Goal: Task Accomplishment & Management: Complete application form

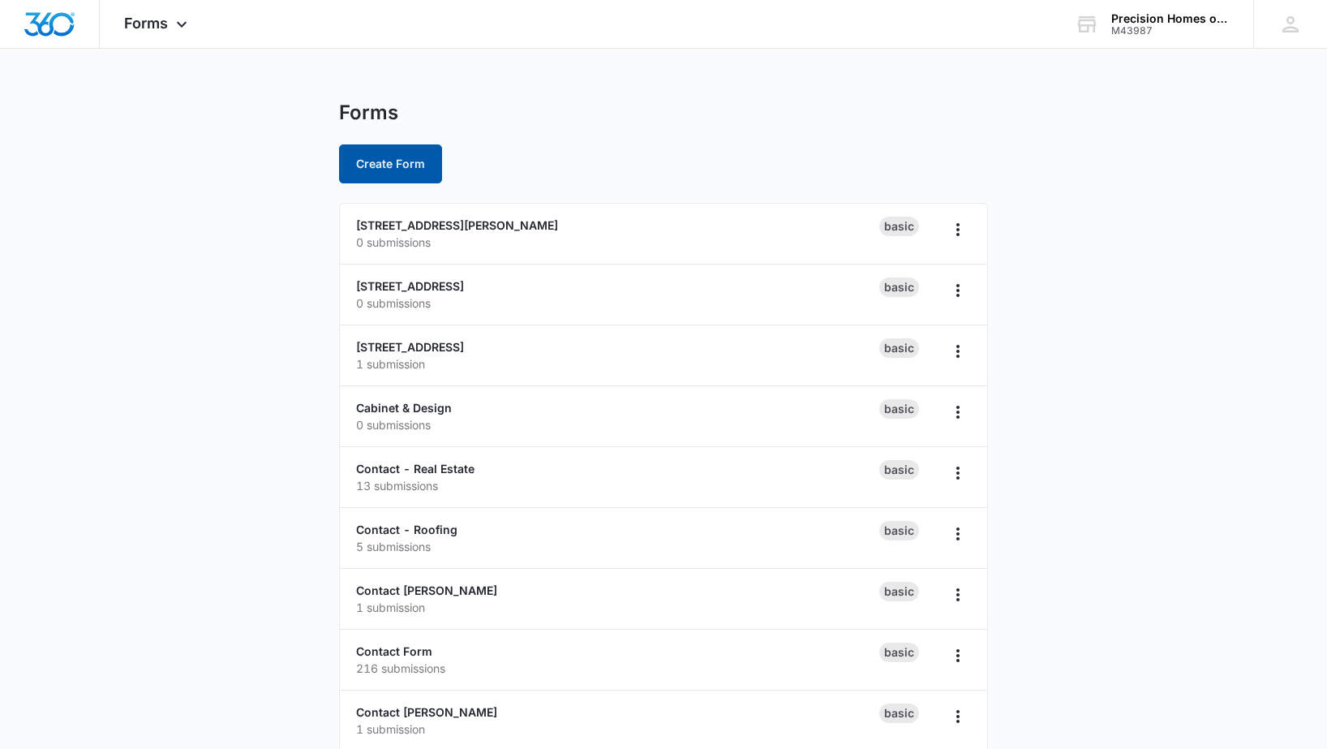
click at [418, 181] on button "Create Form" at bounding box center [390, 163] width 103 height 39
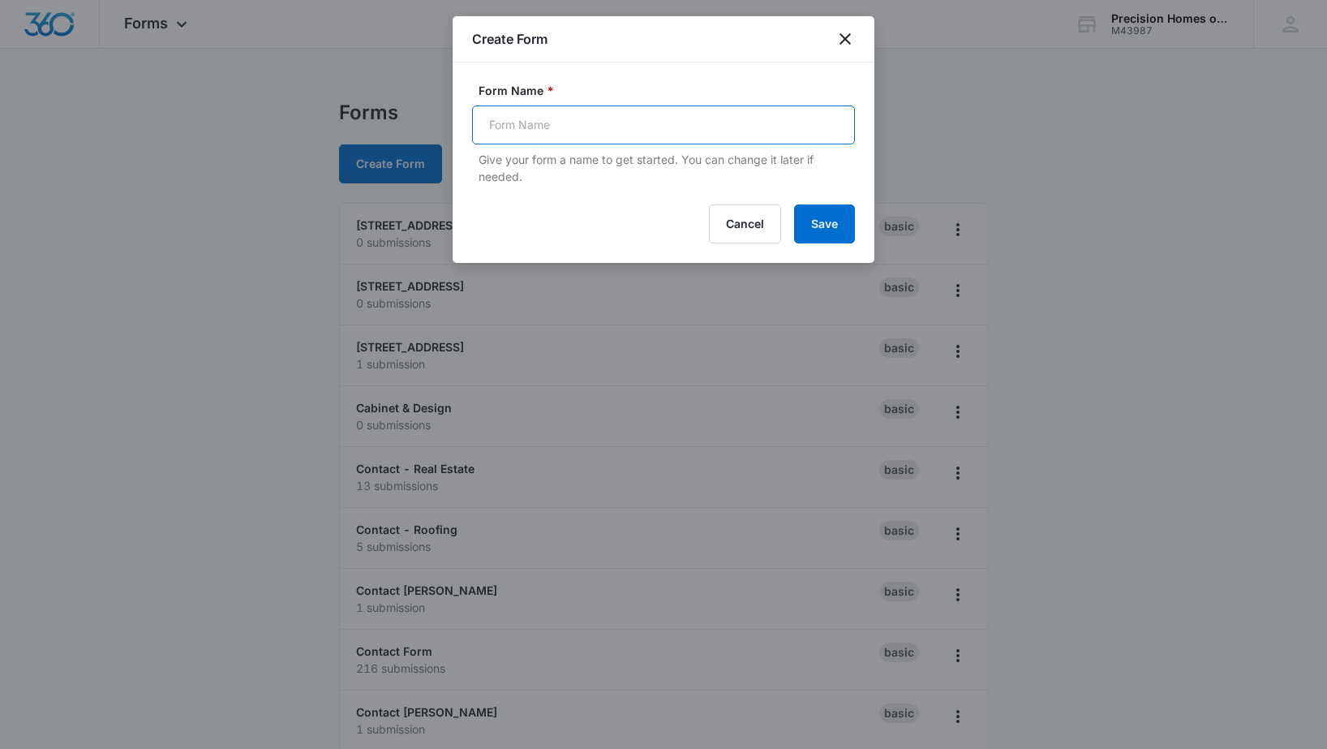
click at [536, 128] on input "Form Name *" at bounding box center [663, 124] width 383 height 39
type input "[GEOGRAPHIC_DATA]"
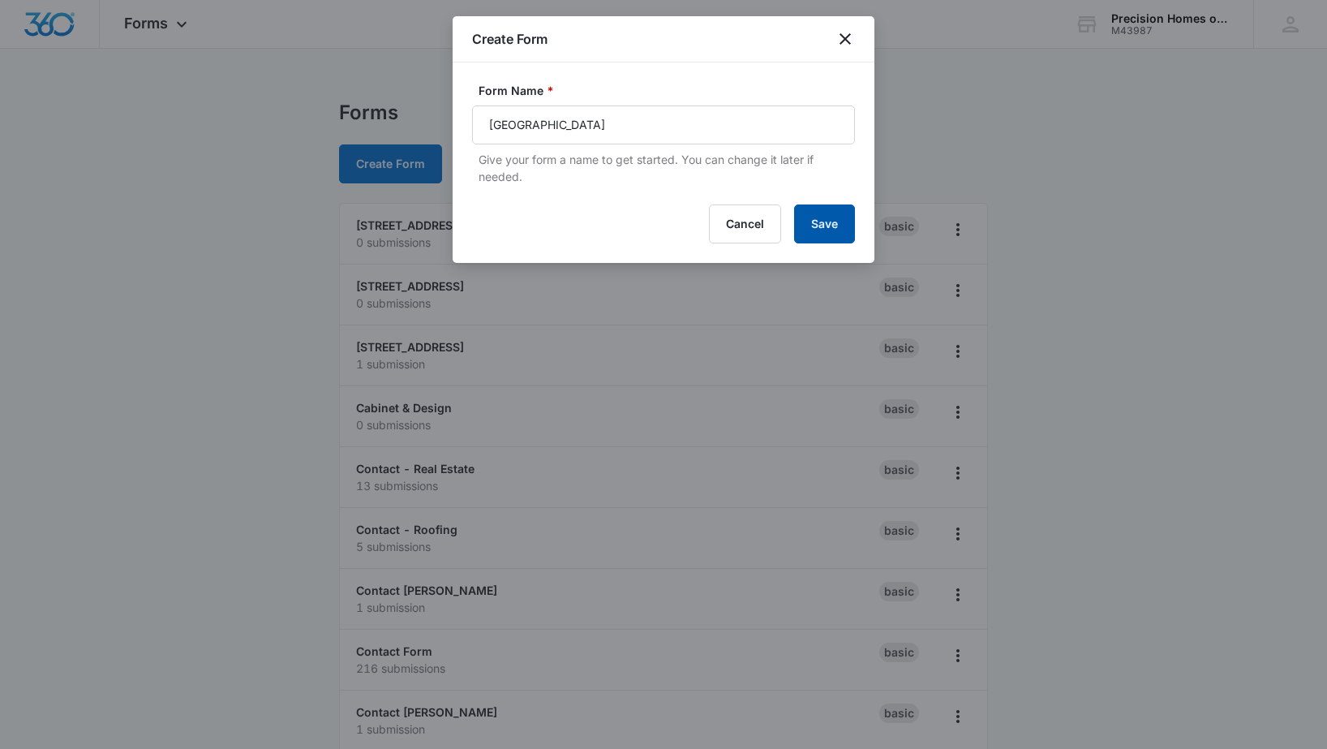
click at [818, 209] on button "Save" at bounding box center [824, 223] width 61 height 39
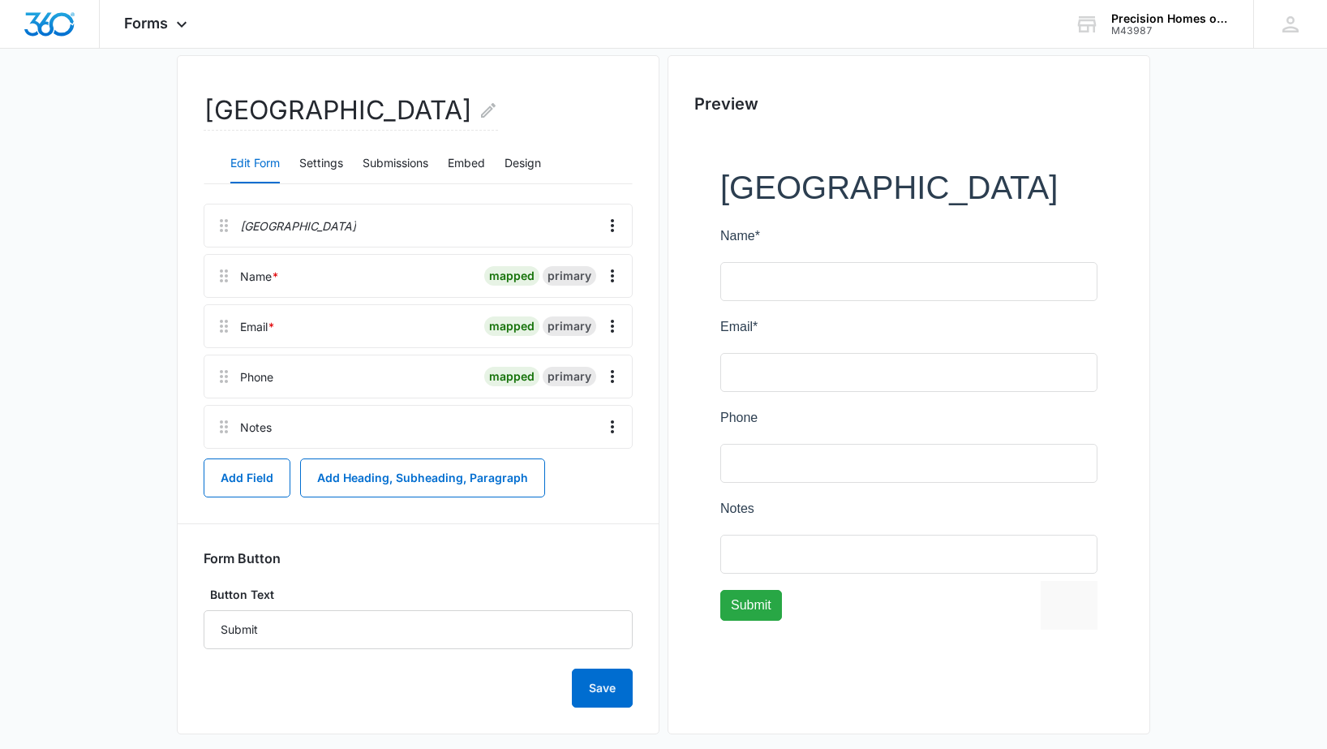
scroll to position [148, 0]
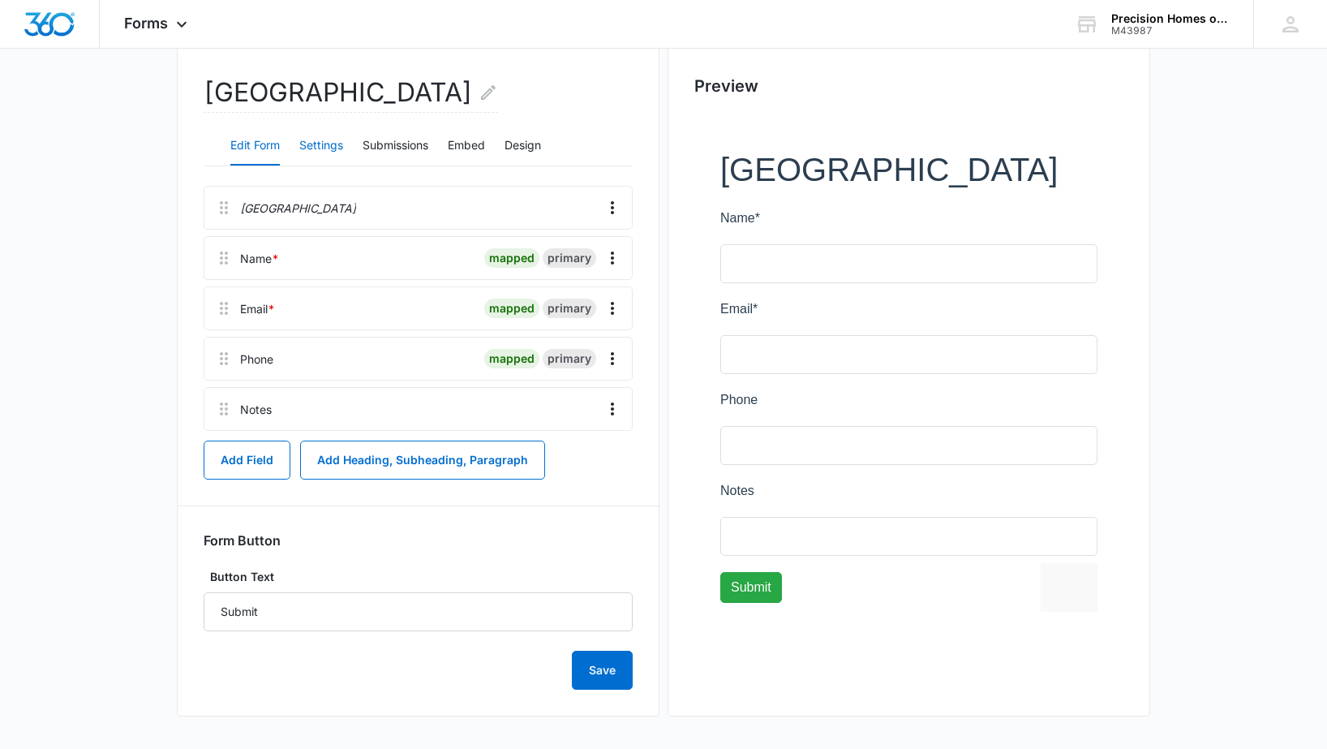
click at [312, 144] on button "Settings" at bounding box center [321, 146] width 44 height 39
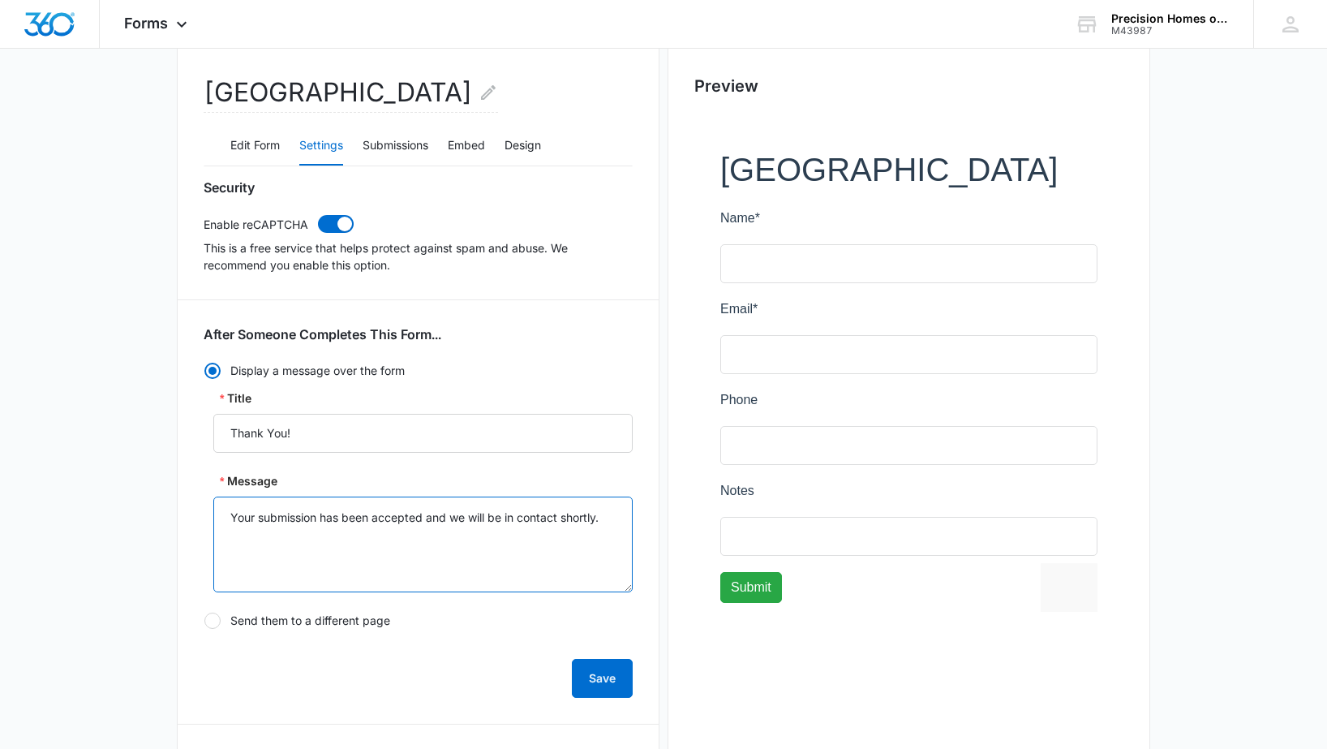
click at [419, 523] on textarea "Your submission has been accepted and we will be in contact shortly." at bounding box center [422, 544] width 419 height 96
type textarea "[PERSON_NAME] will be in touch to provide more information shortly."
click at [388, 141] on button "Submissions" at bounding box center [396, 146] width 66 height 39
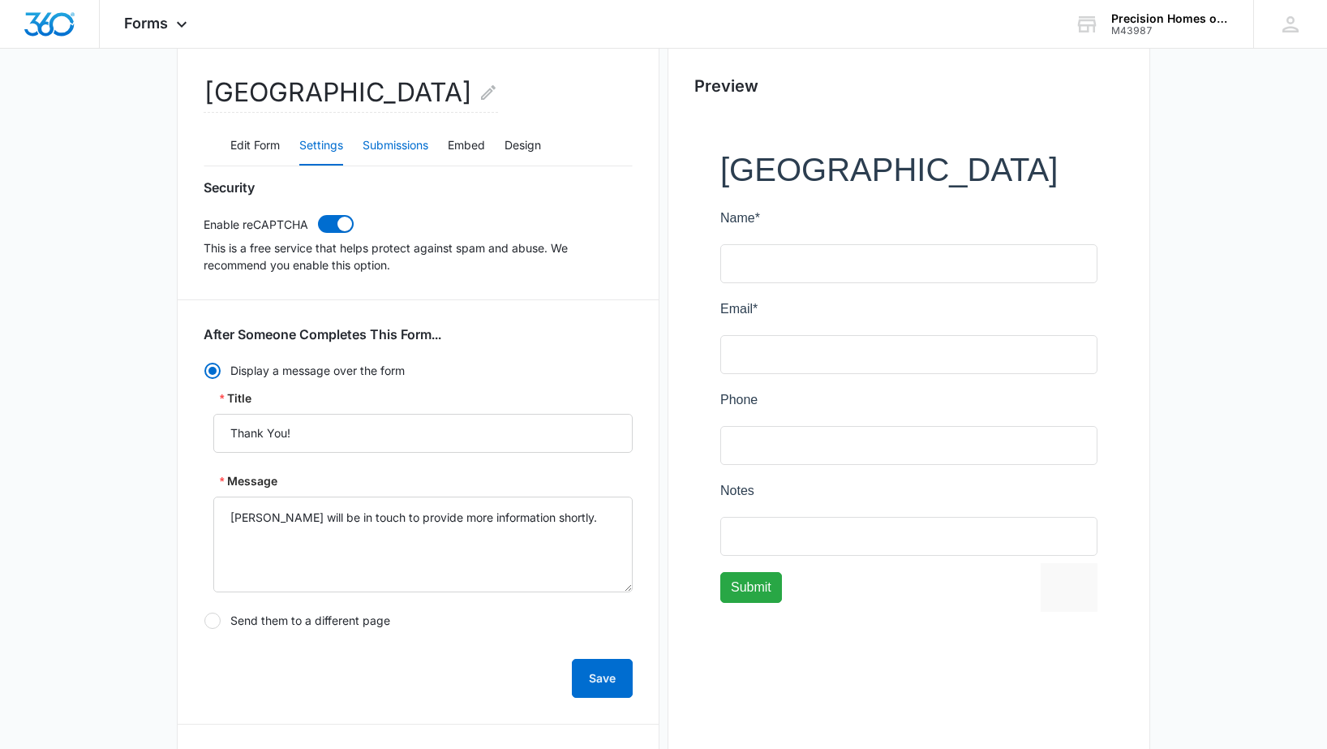
scroll to position [111, 0]
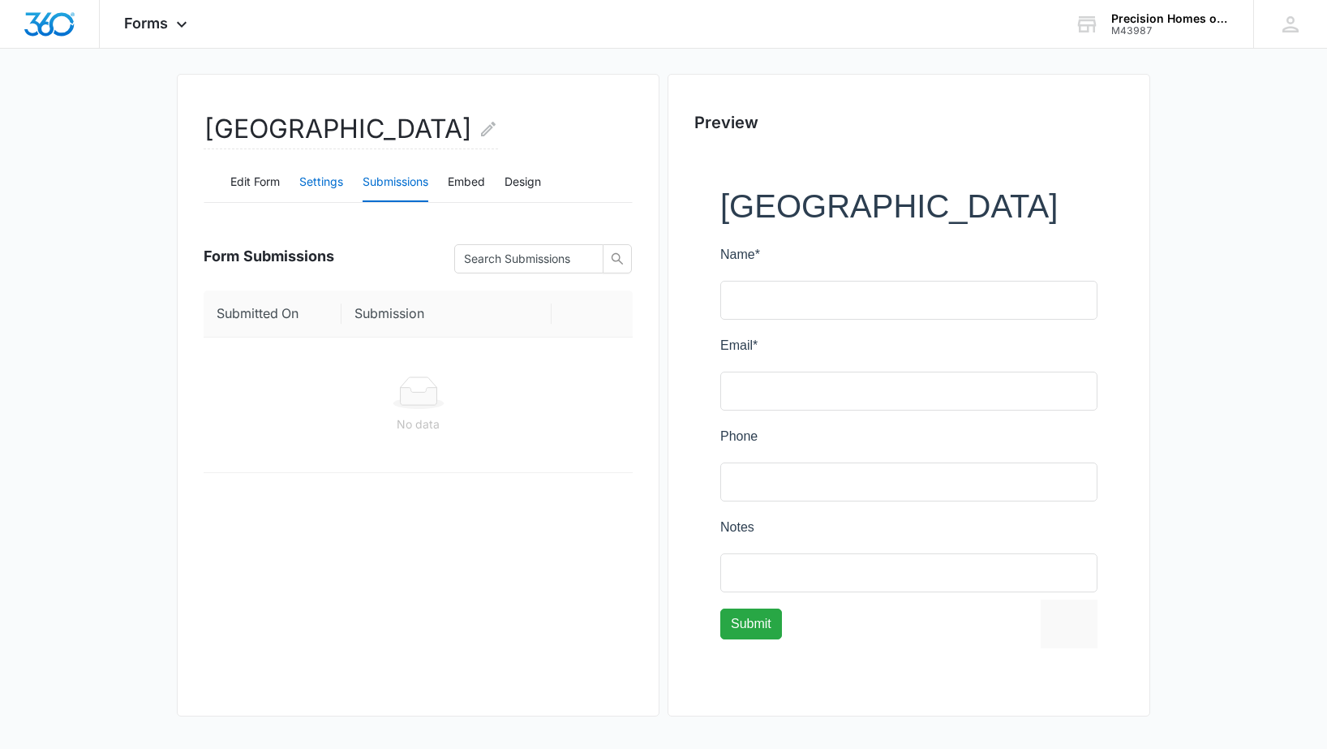
click at [334, 177] on button "Settings" at bounding box center [321, 182] width 44 height 39
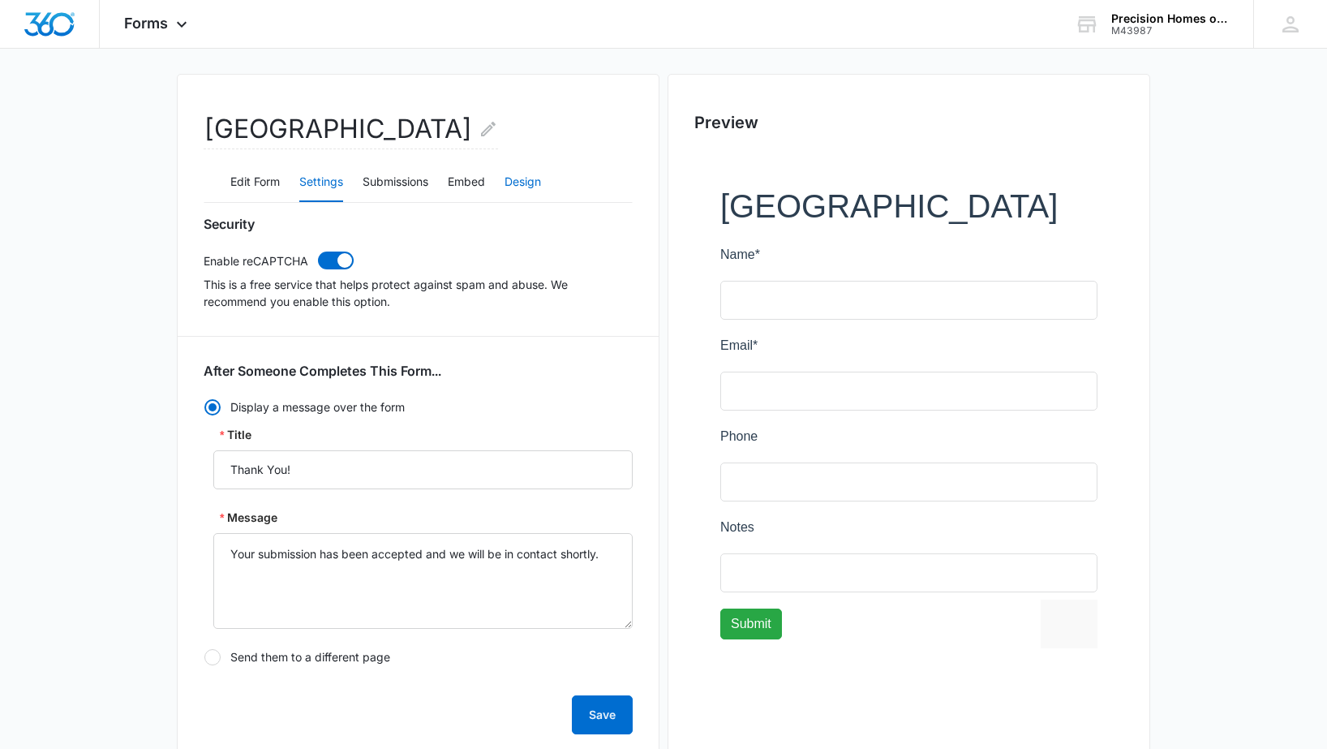
click at [525, 182] on button "Design" at bounding box center [522, 182] width 36 height 39
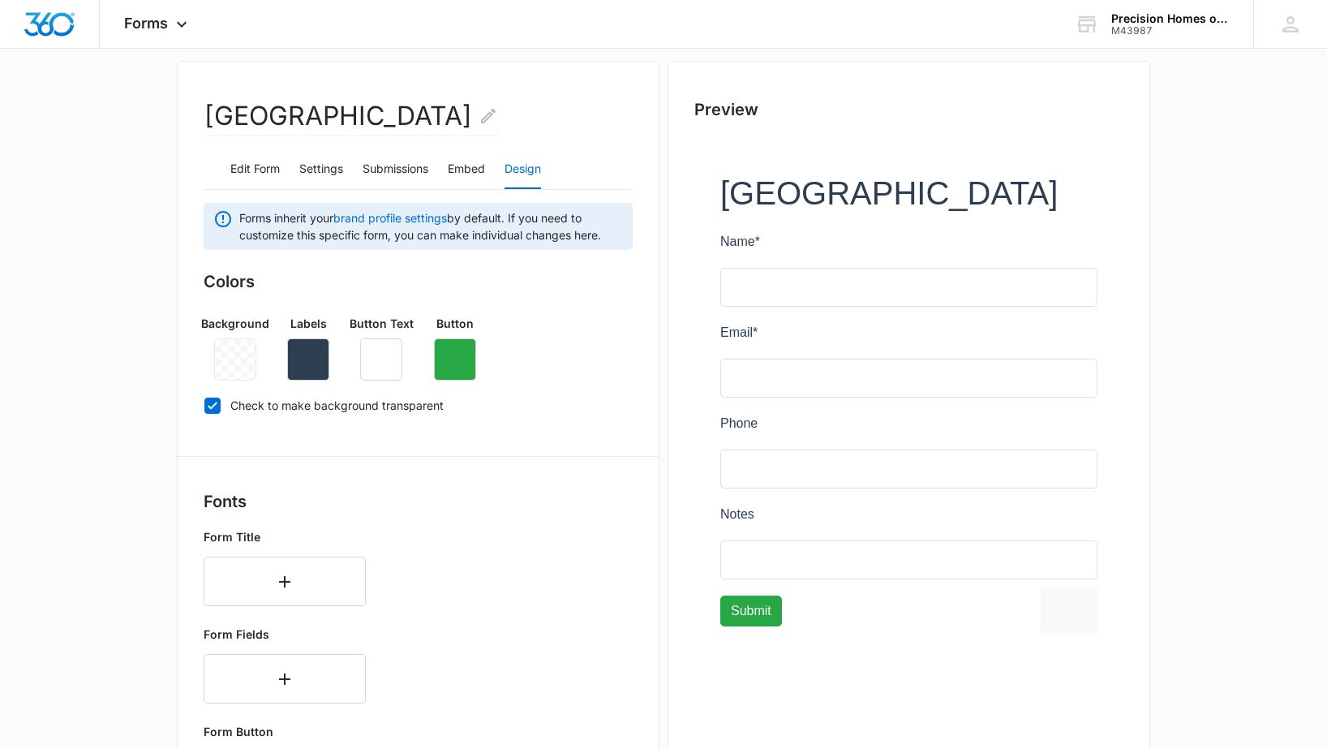
scroll to position [0, 0]
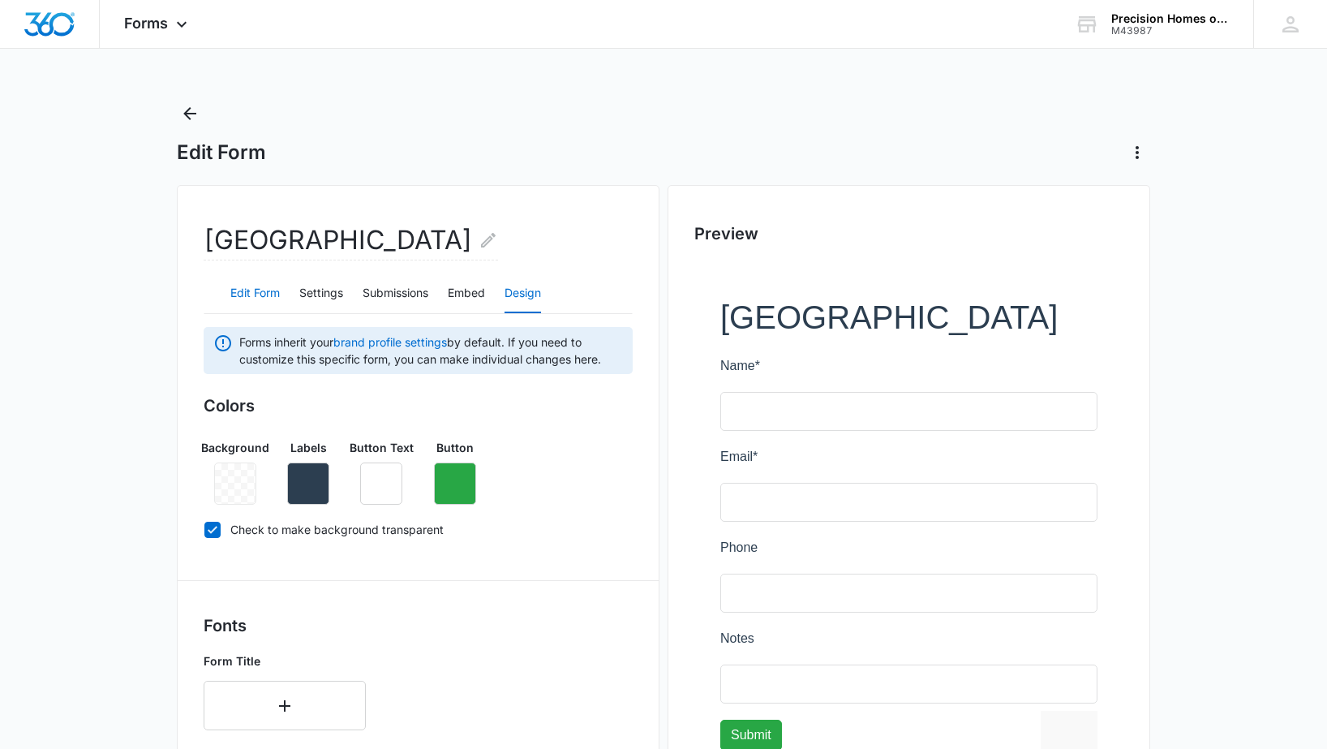
click at [260, 296] on button "Edit Form" at bounding box center [254, 293] width 49 height 39
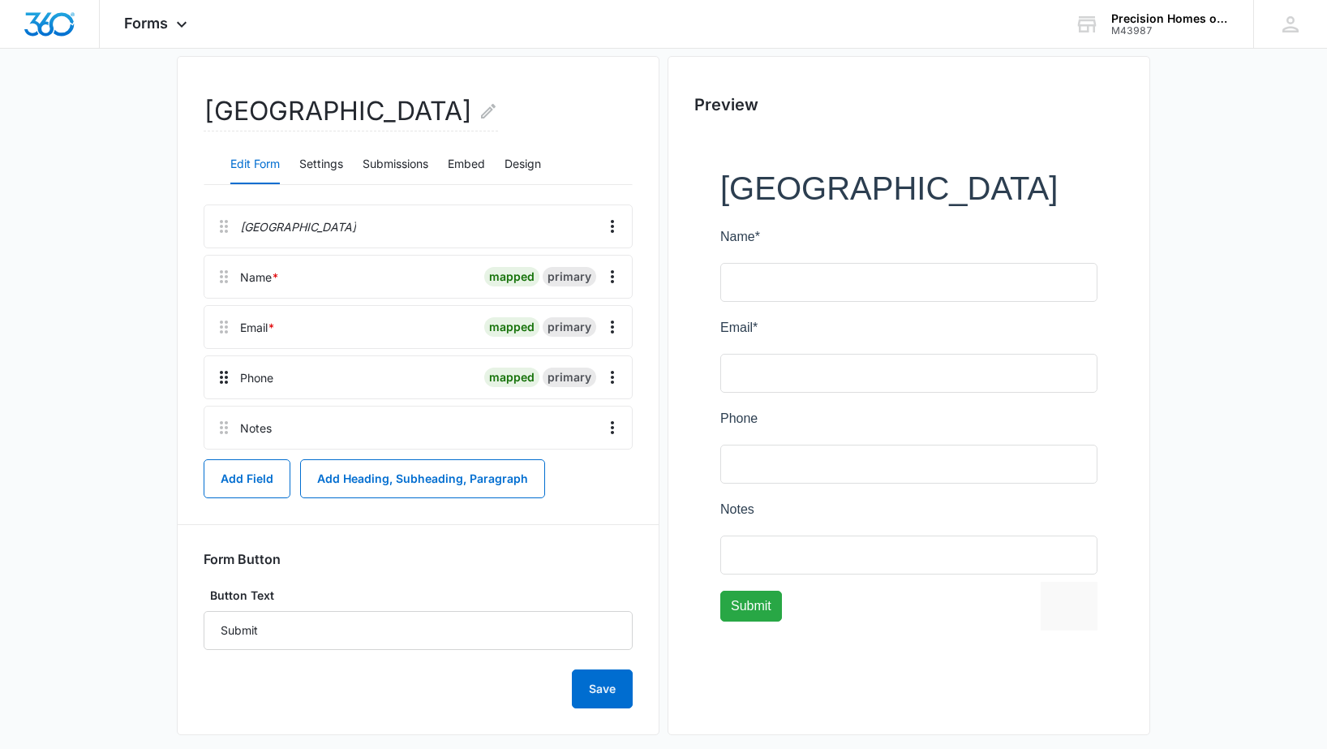
scroll to position [148, 0]
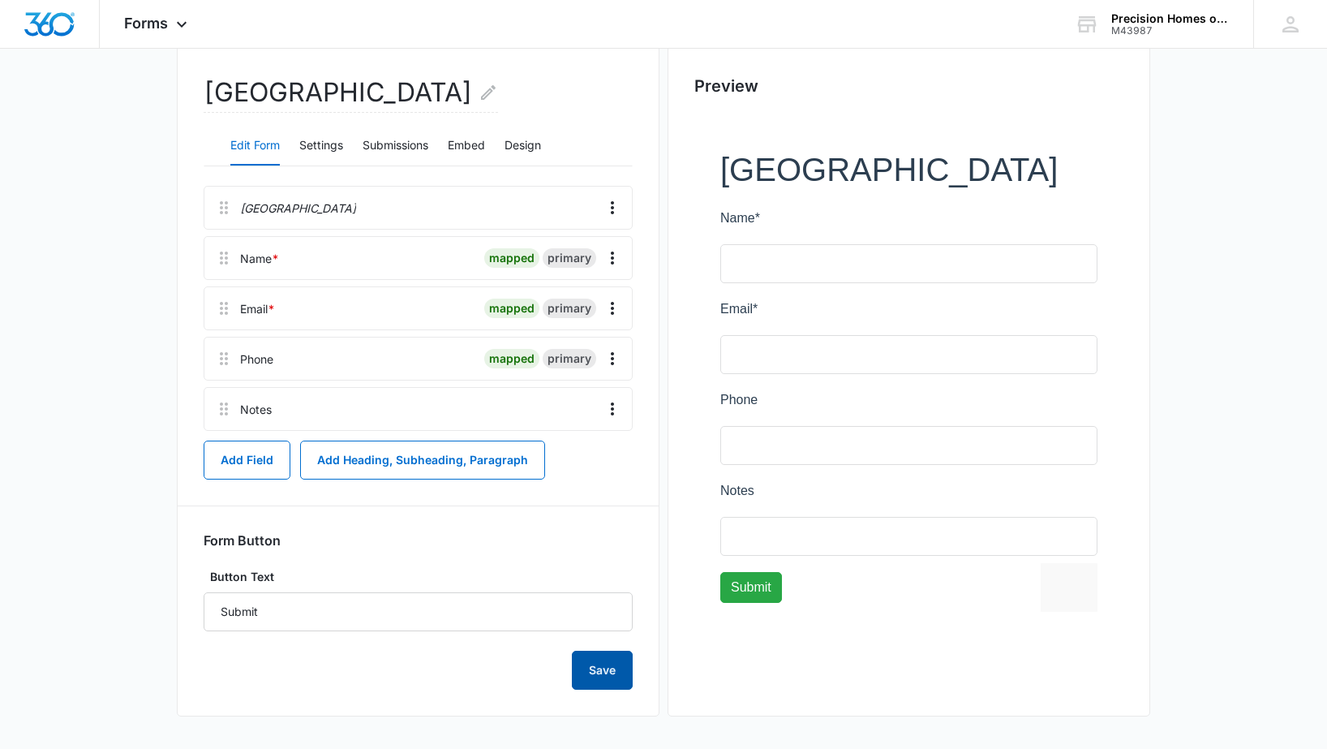
click at [599, 670] on button "Save" at bounding box center [602, 669] width 61 height 39
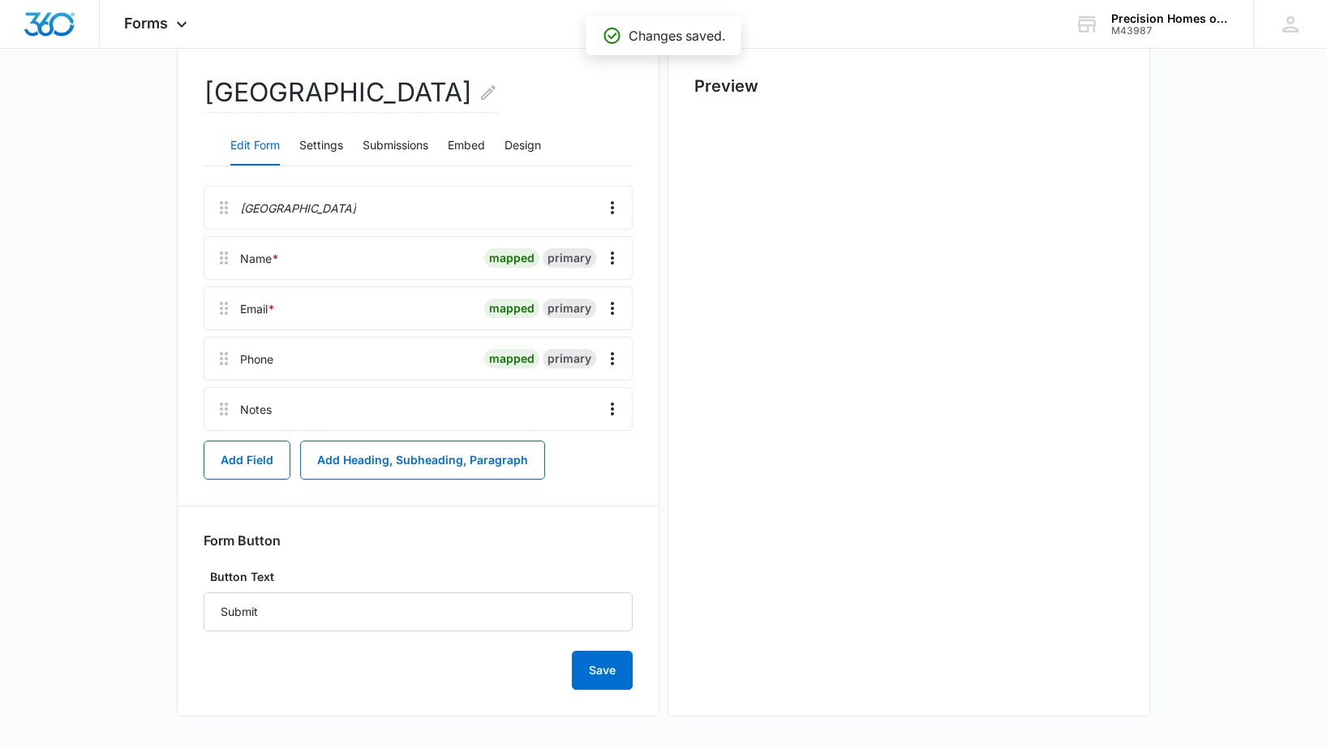
scroll to position [0, 0]
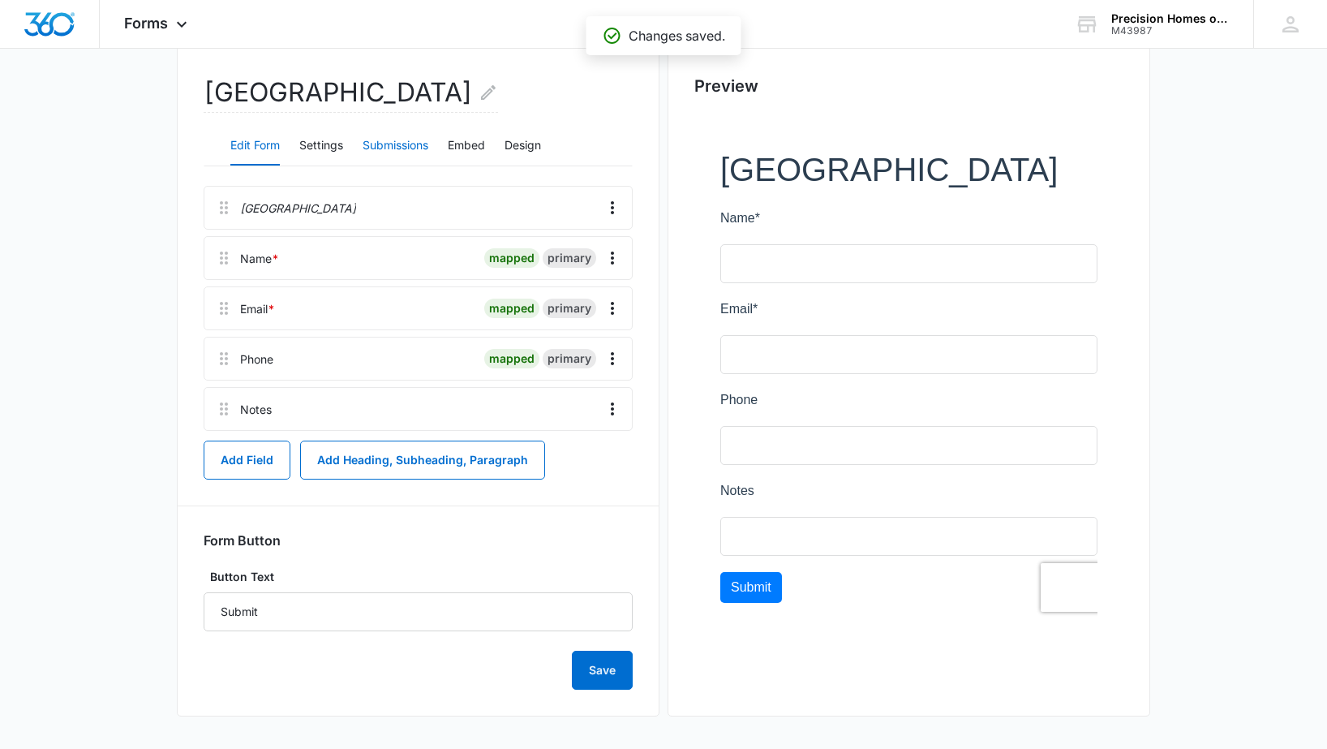
click at [393, 138] on button "Submissions" at bounding box center [396, 146] width 66 height 39
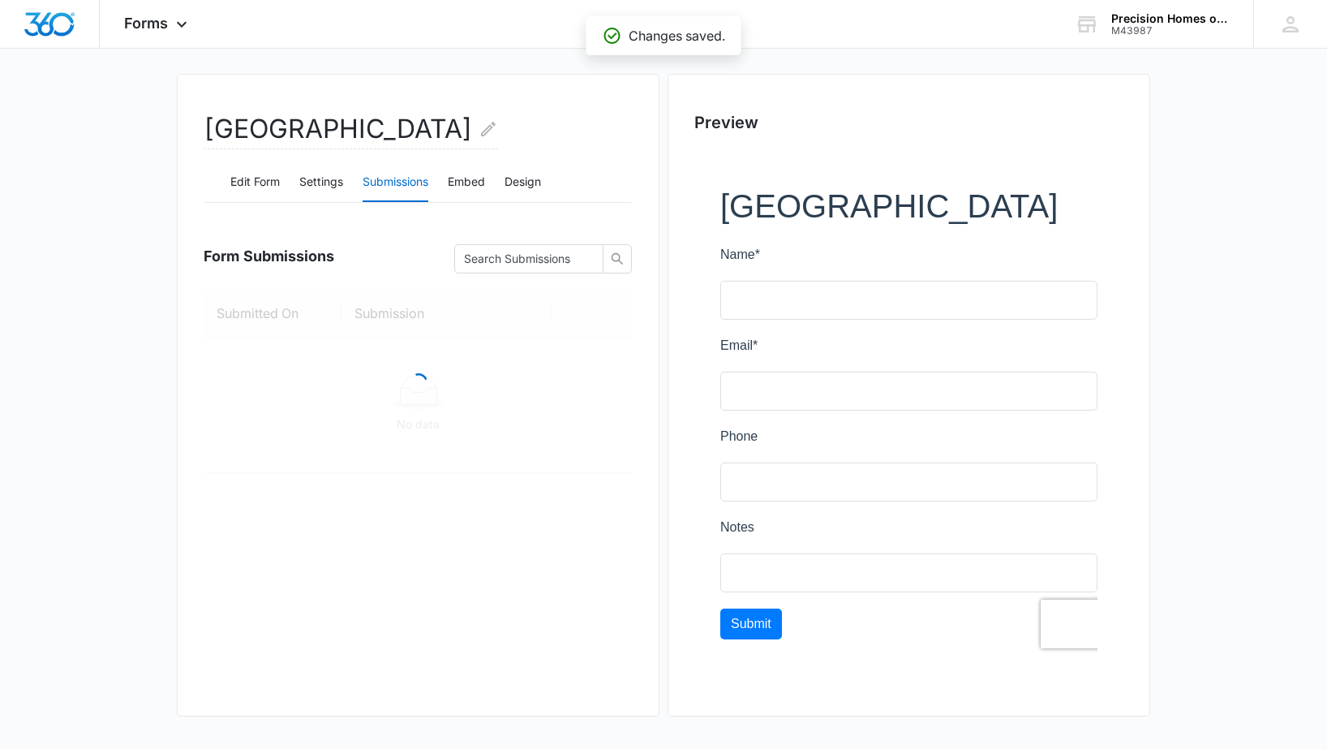
scroll to position [111, 0]
click at [311, 174] on button "Settings" at bounding box center [321, 182] width 44 height 39
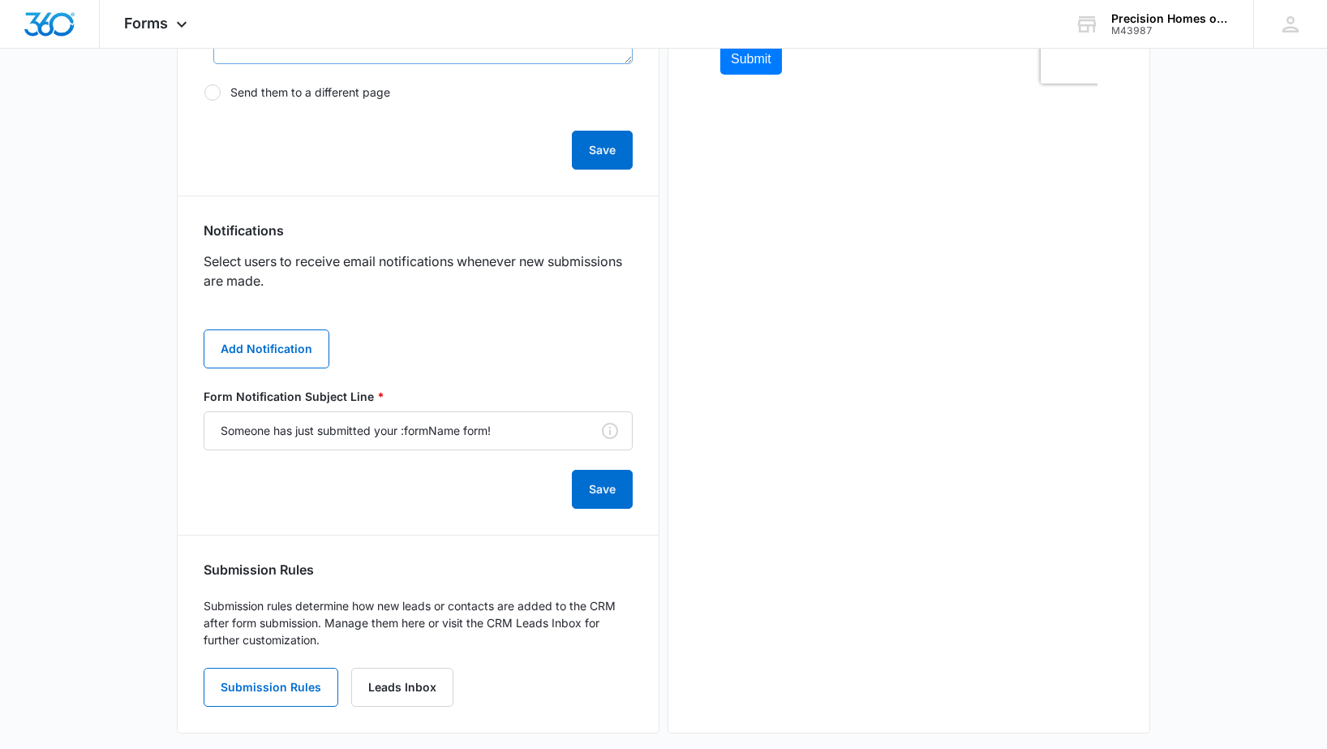
scroll to position [693, 0]
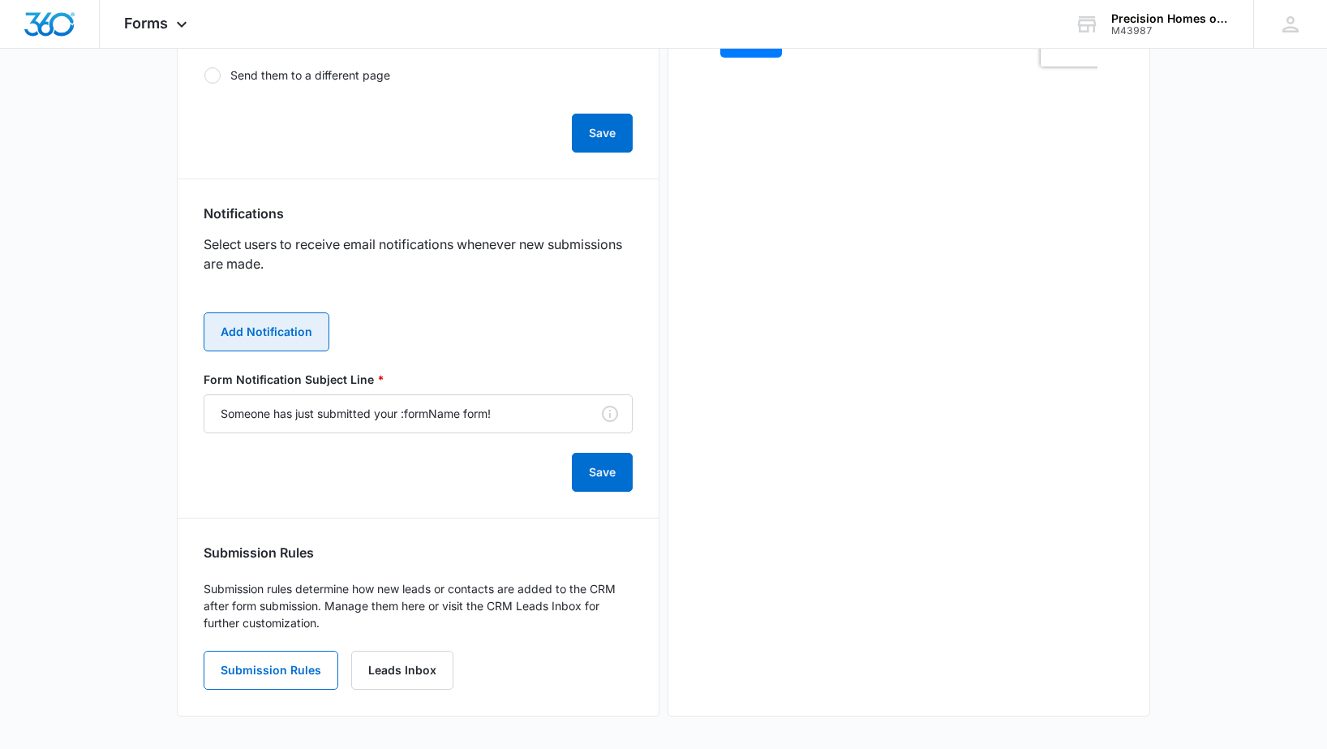
click at [300, 335] on button "Add Notification" at bounding box center [267, 331] width 126 height 39
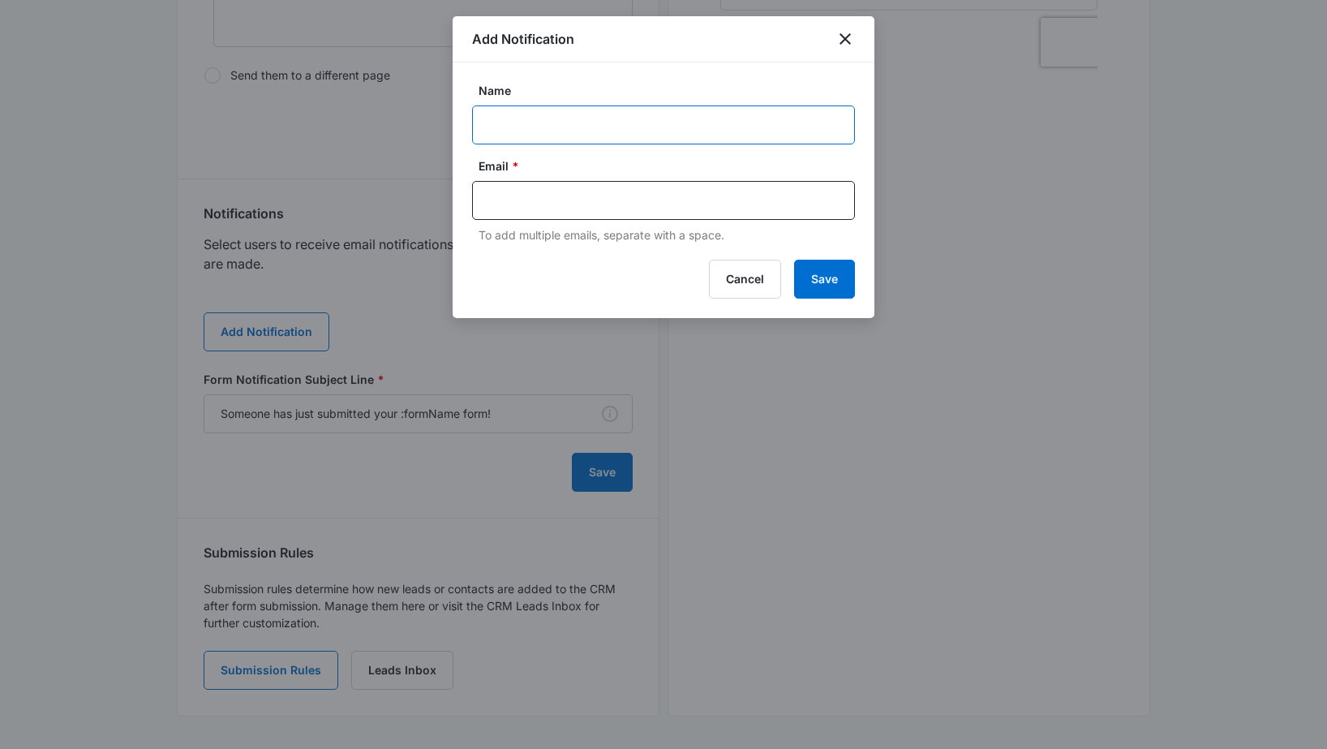
click at [568, 126] on input "Name" at bounding box center [663, 124] width 383 height 39
type input "[PERSON_NAME]"
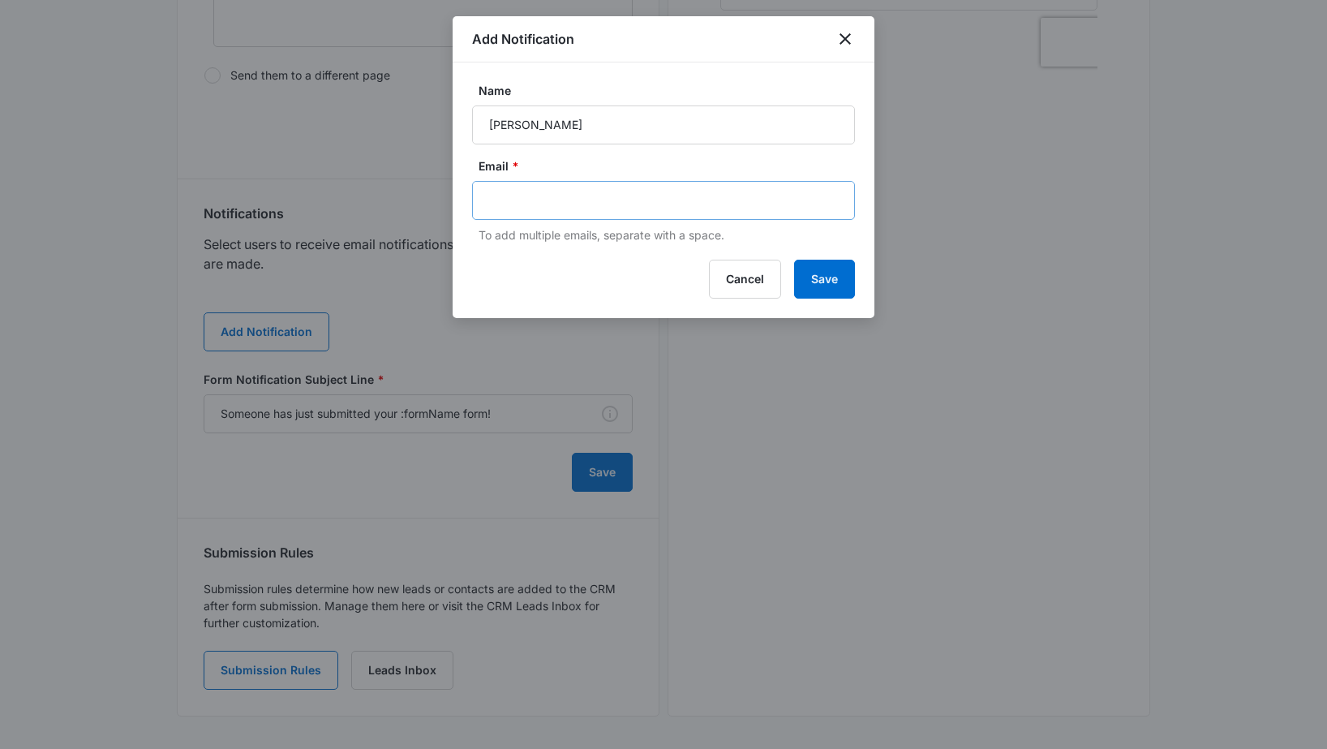
click at [528, 187] on div at bounding box center [663, 200] width 383 height 39
click at [526, 200] on input "text" at bounding box center [665, 200] width 352 height 24
type input "[PERSON_NAME][EMAIL_ADDRESS][DOMAIN_NAME]"
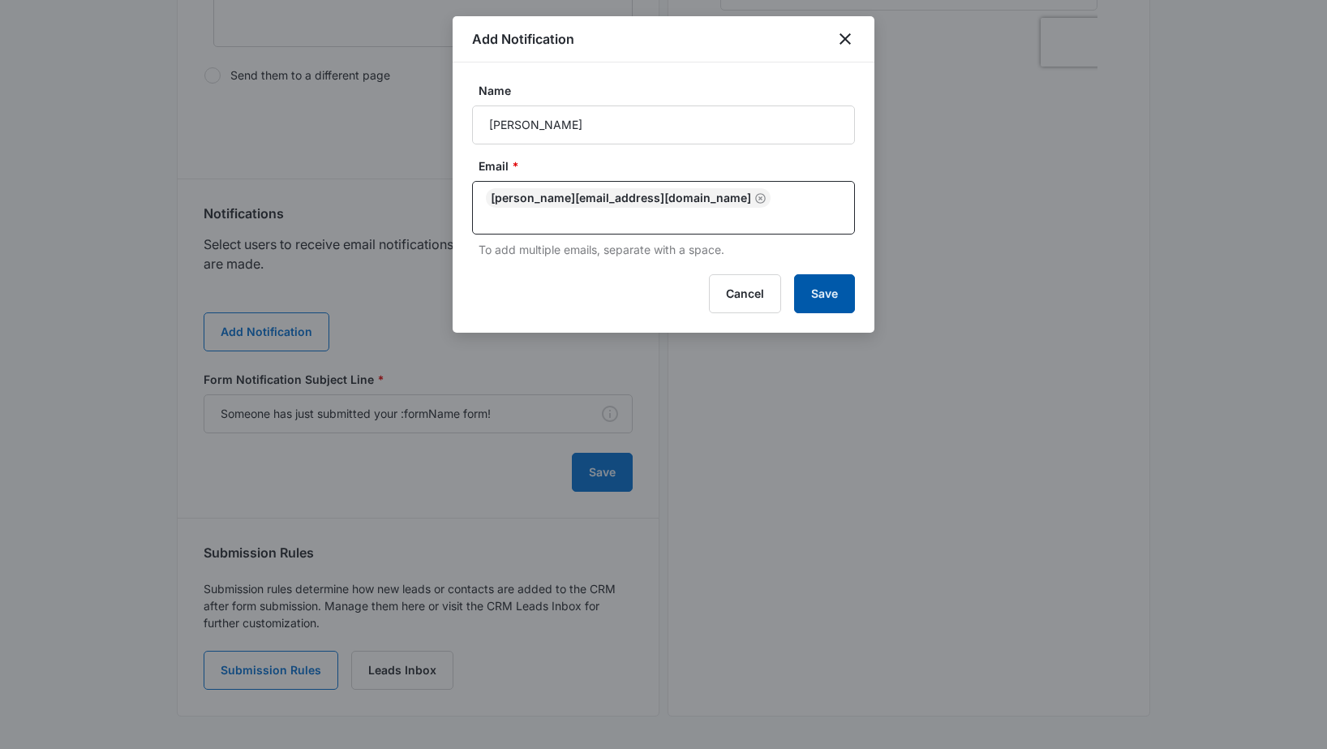
click at [813, 290] on button "Save" at bounding box center [824, 293] width 61 height 39
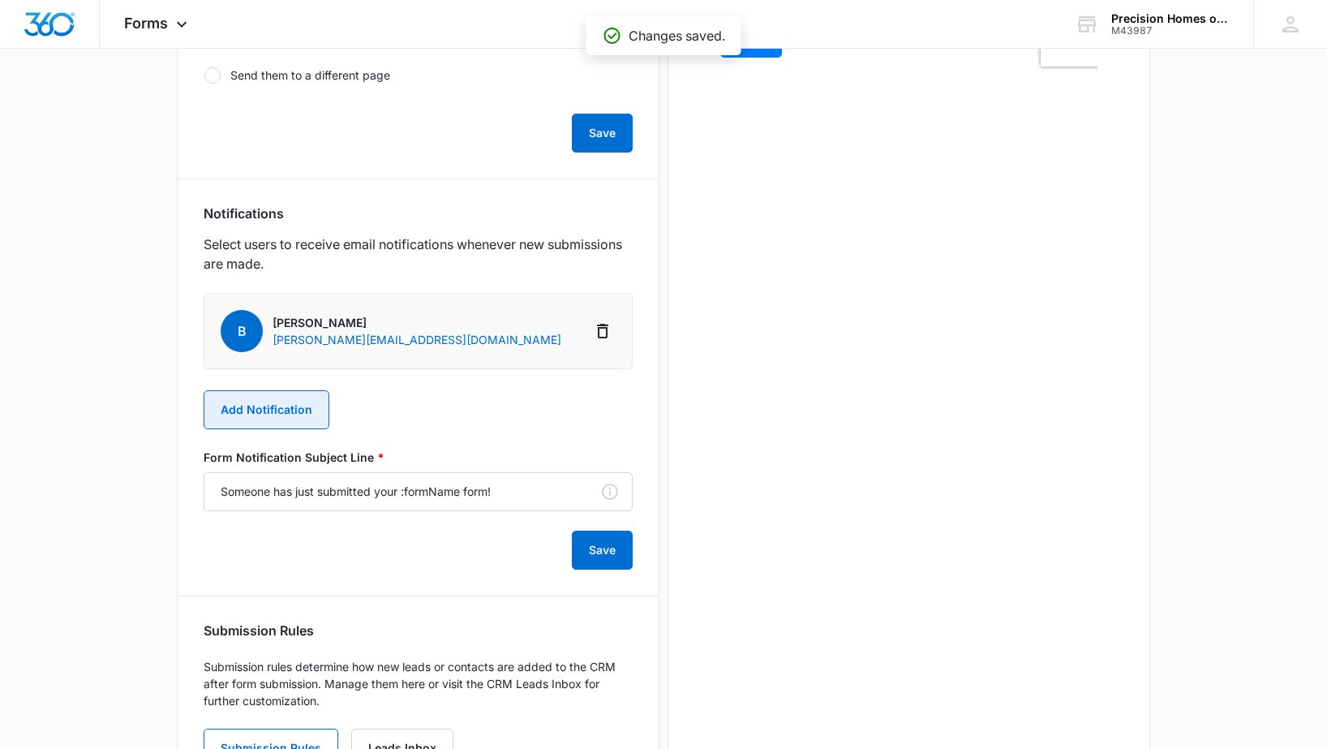
click at [256, 408] on button "Add Notification" at bounding box center [267, 409] width 126 height 39
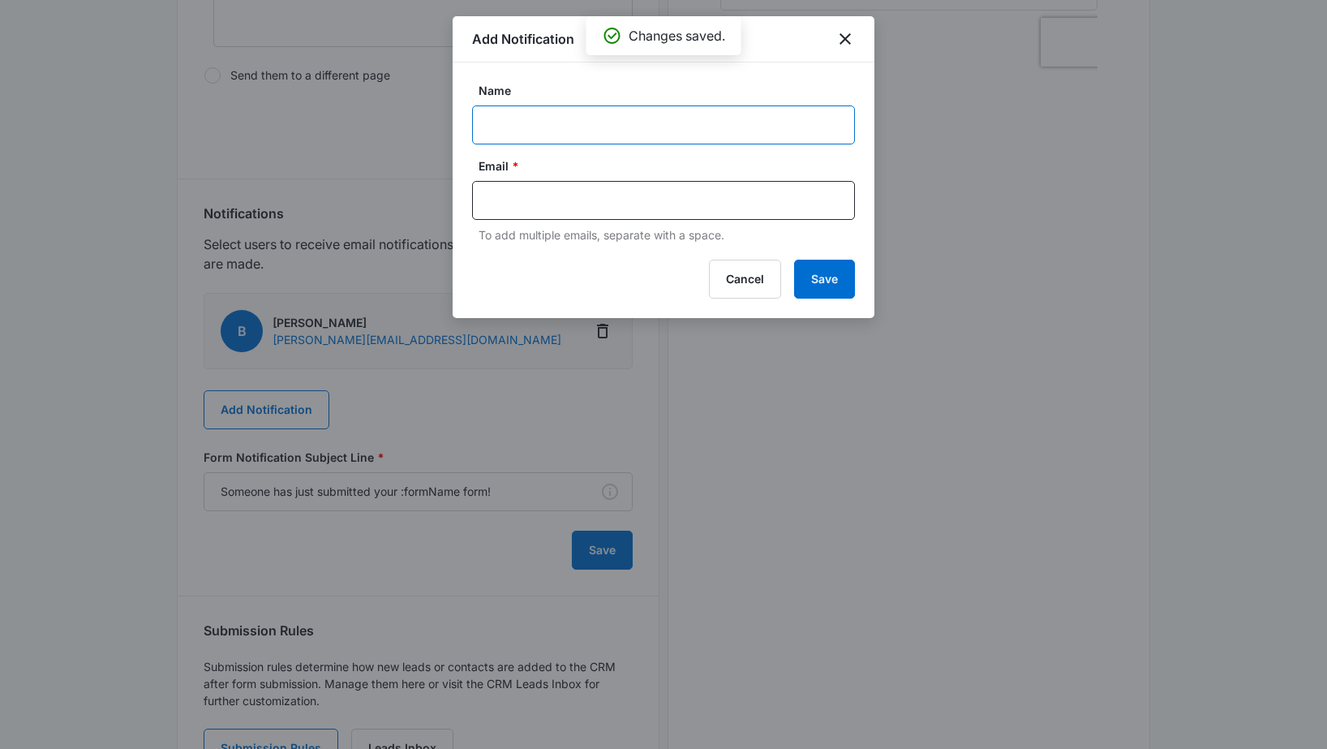
click at [542, 118] on input "Name" at bounding box center [663, 124] width 383 height 39
type input "[PERSON_NAME]"
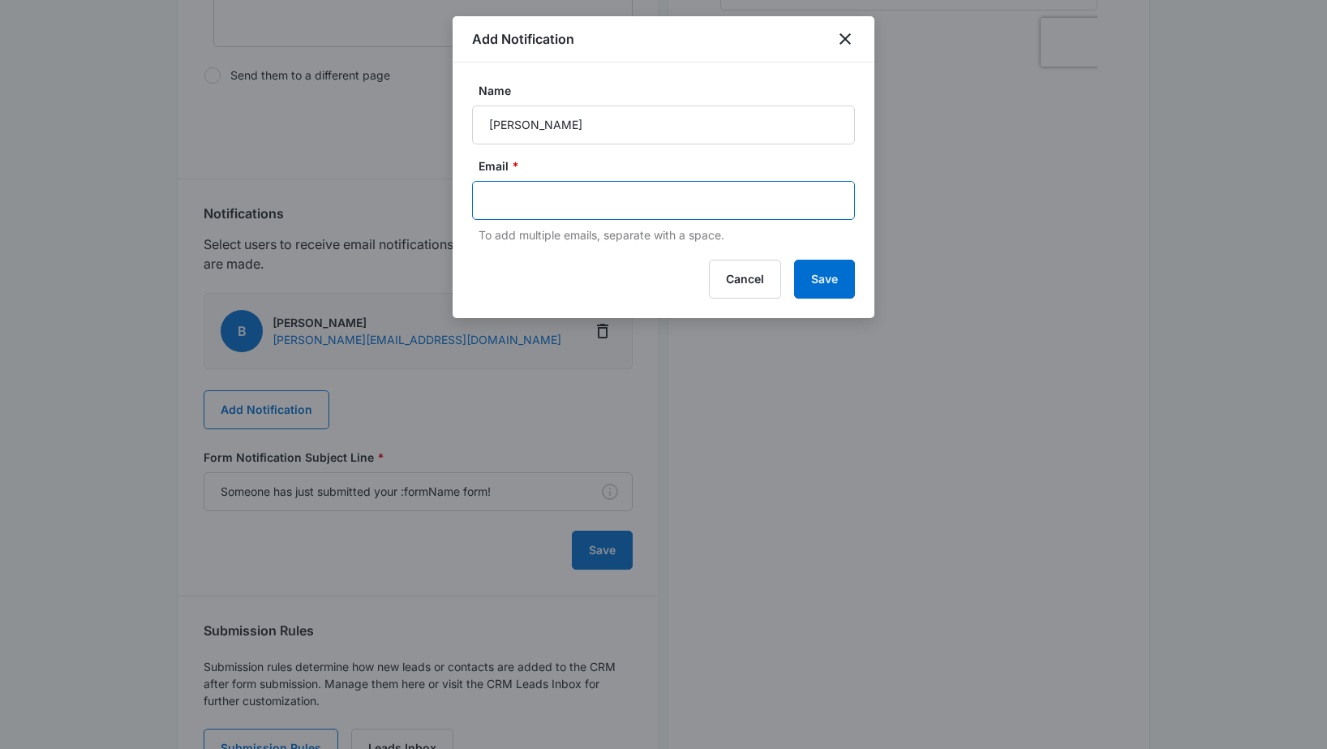
click at [519, 199] on input "text" at bounding box center [665, 200] width 352 height 24
type input "[PERSON_NAME][EMAIL_ADDRESS][DOMAIN_NAME]"
click at [818, 272] on button "Save" at bounding box center [824, 279] width 61 height 39
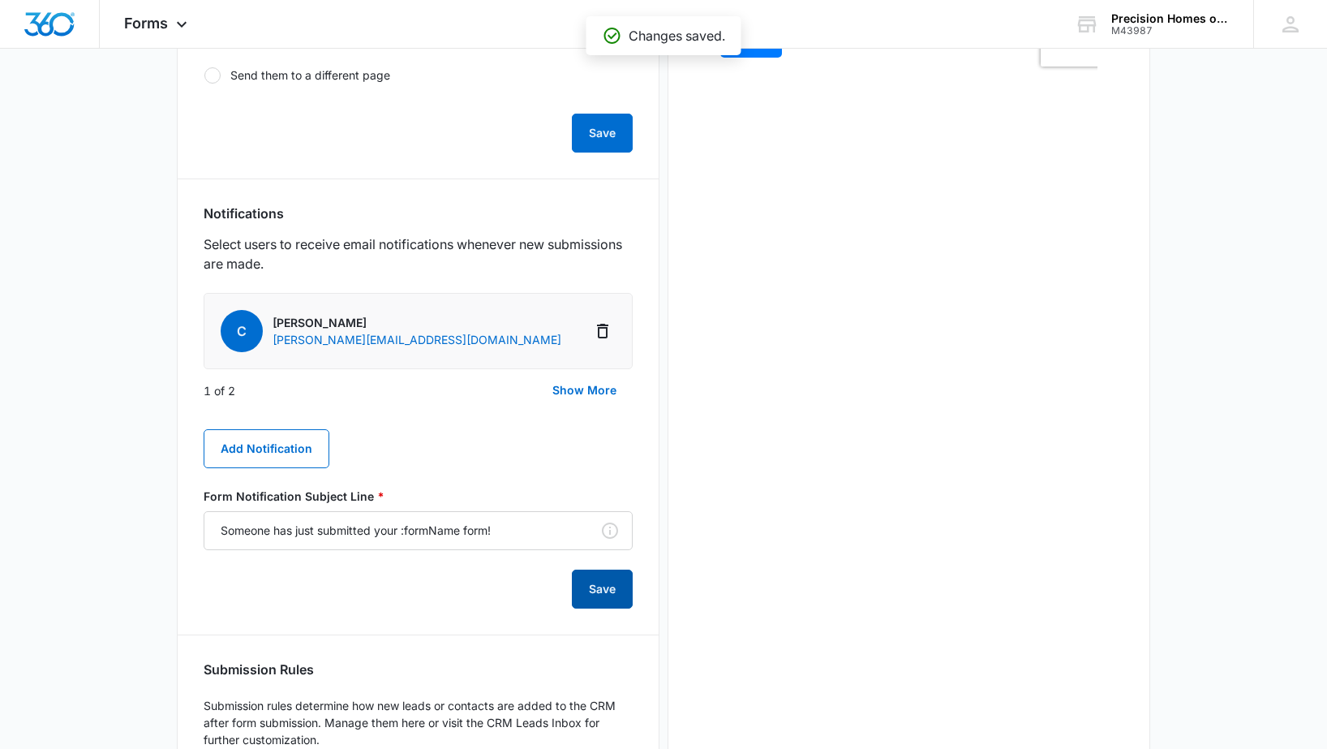
click at [603, 591] on button "Save" at bounding box center [602, 588] width 61 height 39
